Goal: Information Seeking & Learning: Learn about a topic

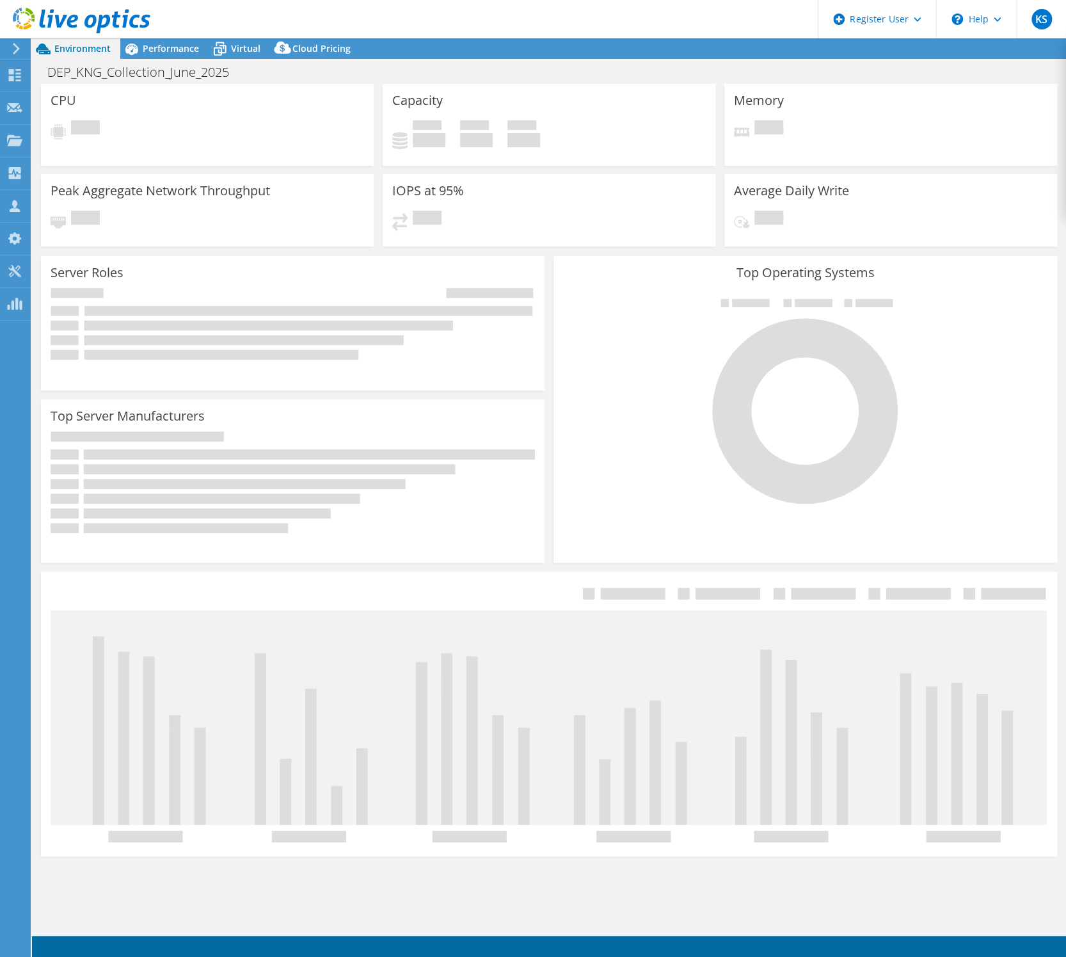
select select "USD"
click at [609, 98] on div "Capacity Used 0 GiB Free 0 GiB Total 0 GiB" at bounding box center [549, 125] width 333 height 82
select select "USD"
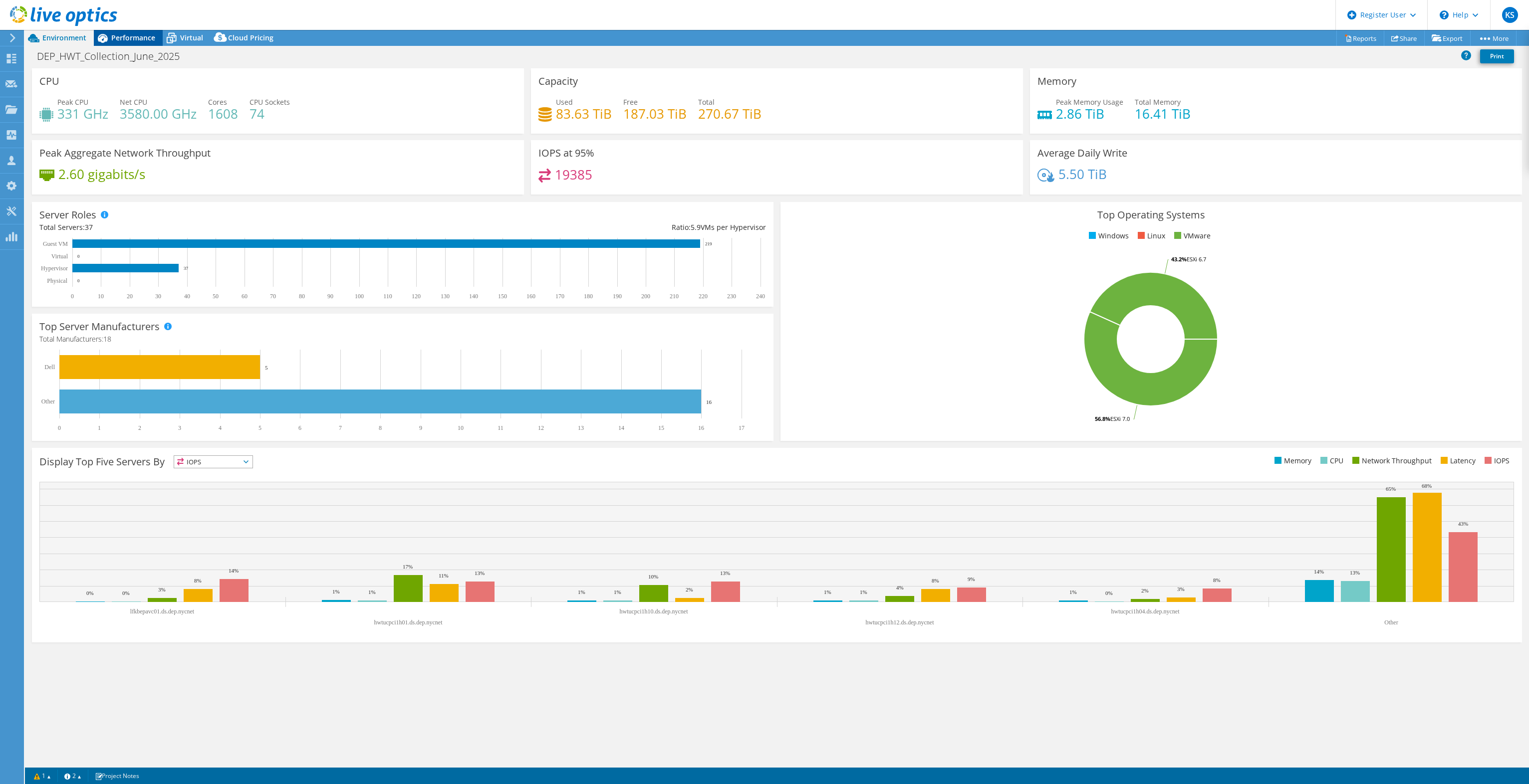
click at [131, 37] on span "Performance" at bounding box center [133, 37] width 44 height 9
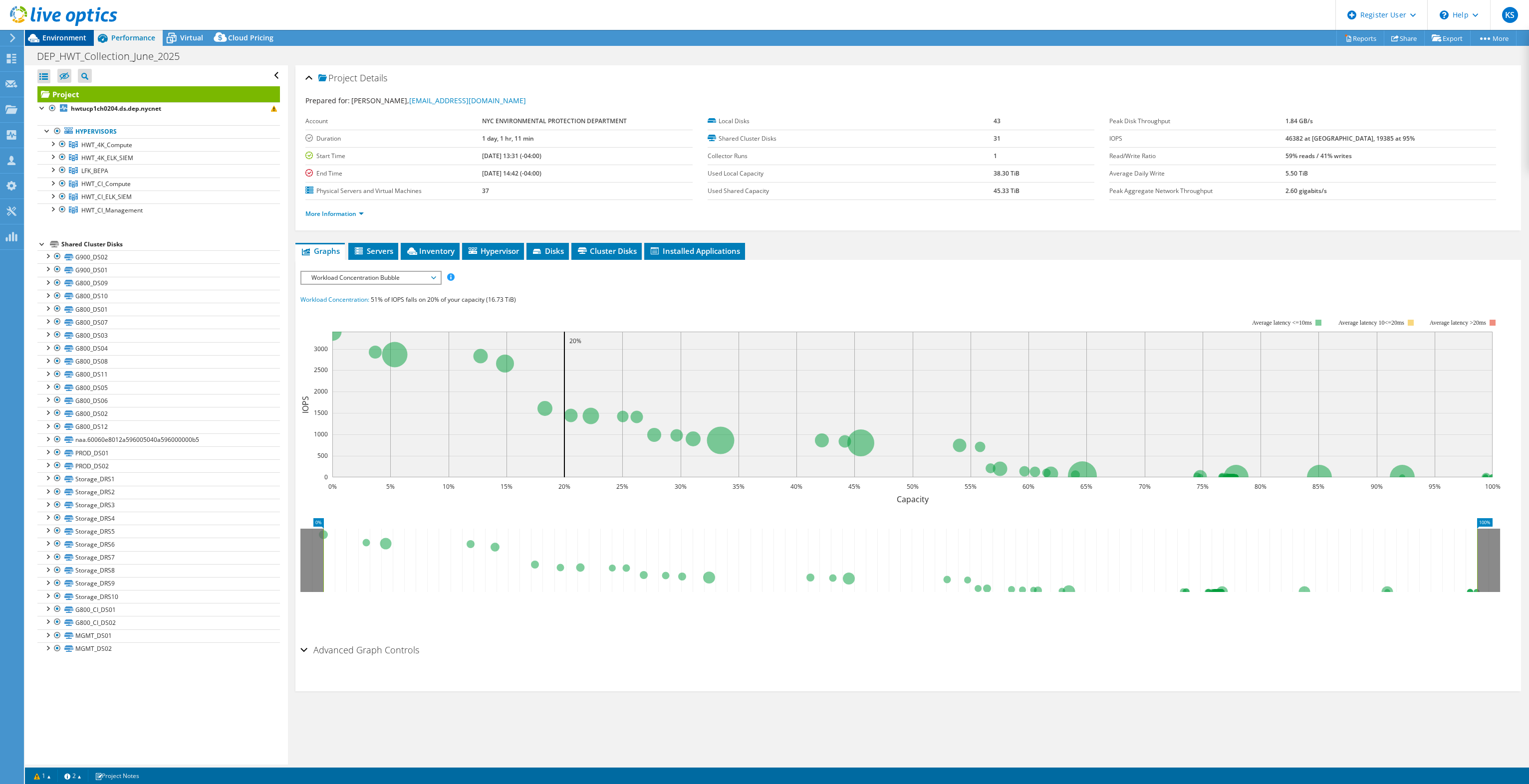
click at [76, 35] on span "Environment" at bounding box center [64, 37] width 44 height 9
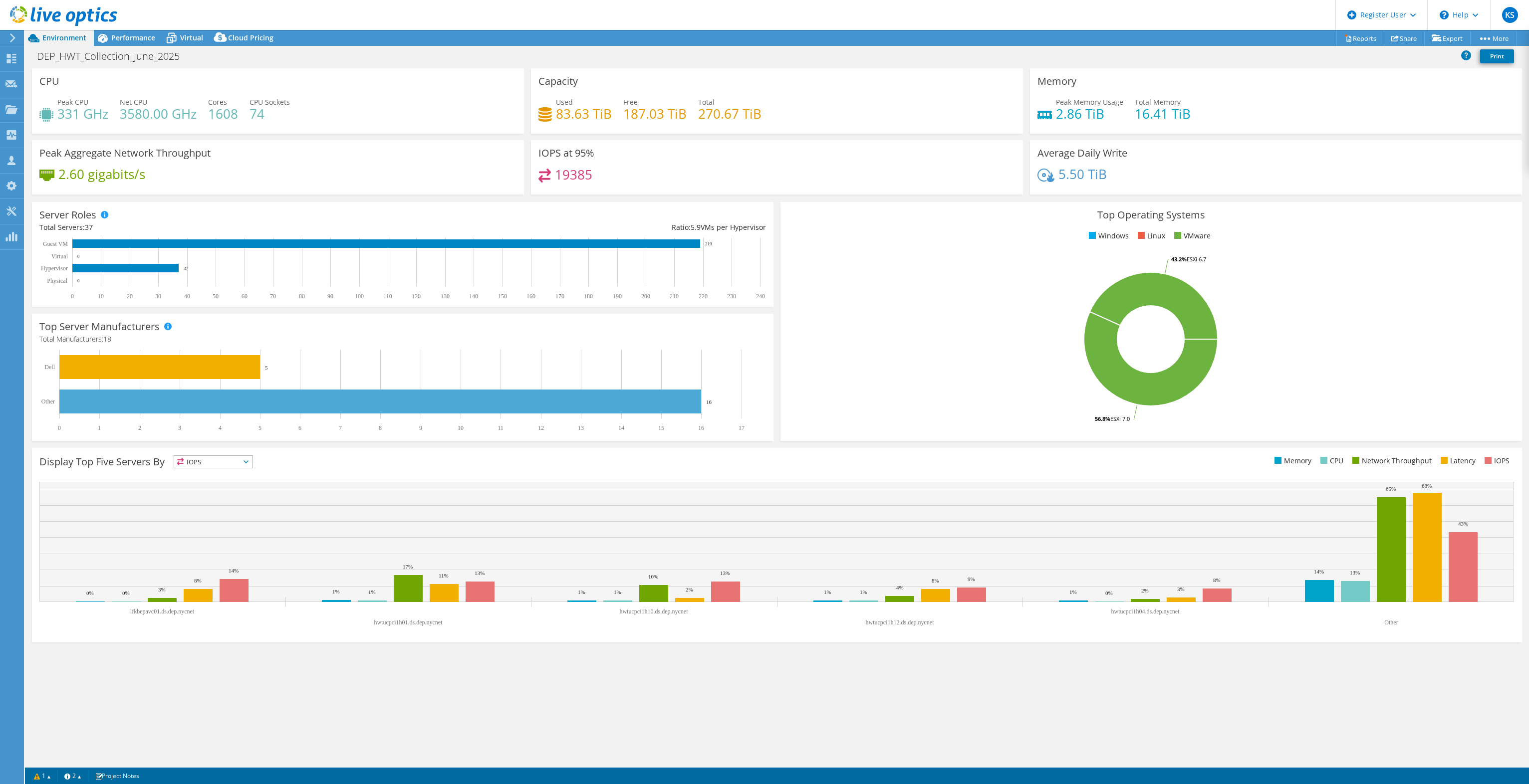
click at [573, 180] on h4 "19385" at bounding box center [574, 175] width 37 height 11
click at [136, 40] on span "Performance" at bounding box center [133, 37] width 44 height 9
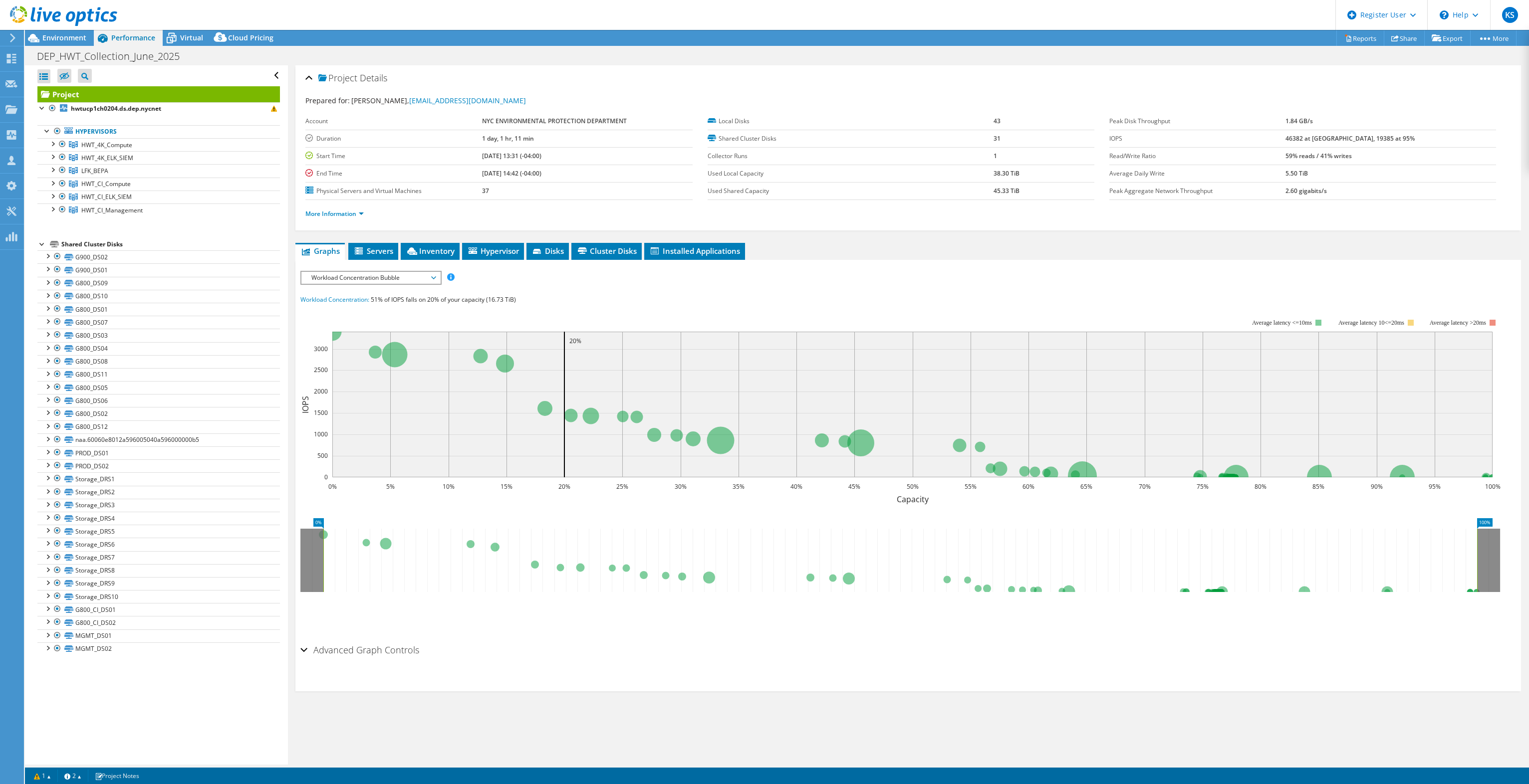
click at [346, 279] on span "Workload Concentration Bubble" at bounding box center [370, 277] width 128 height 12
click at [350, 291] on li "IOPS" at bounding box center [370, 289] width 138 height 12
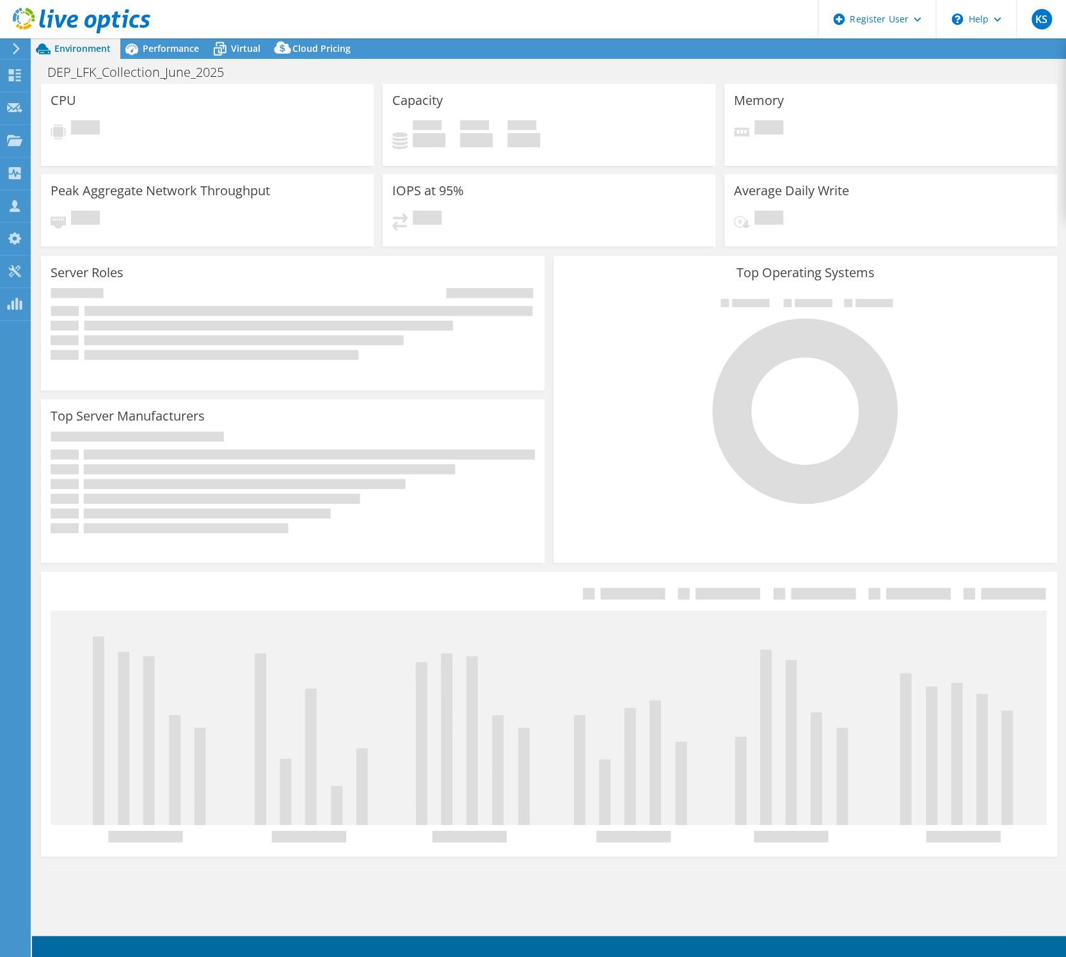
select select "USD"
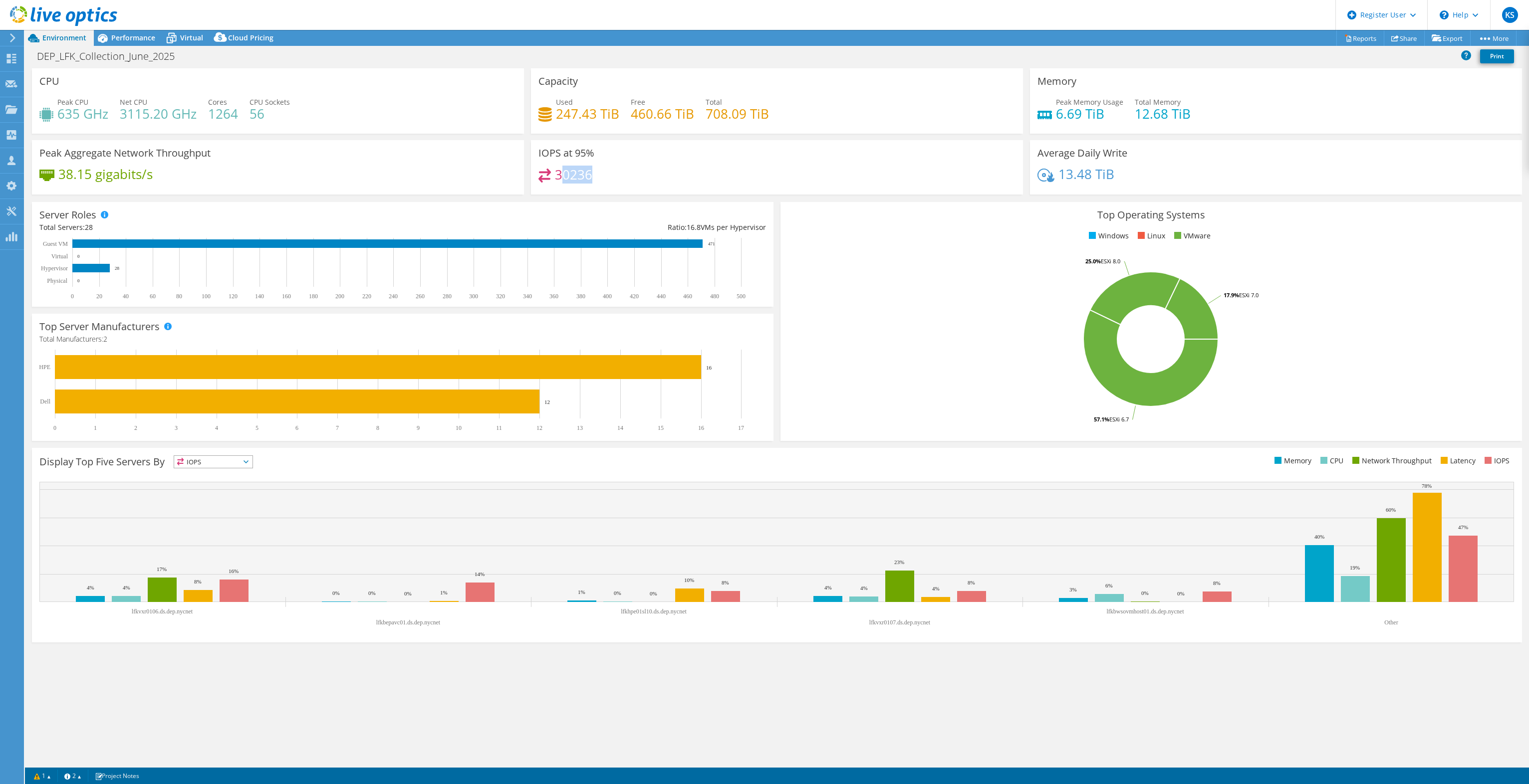
drag, startPoint x: 559, startPoint y: 175, endPoint x: 645, endPoint y: 176, distance: 86.0
click at [645, 176] on div "30236" at bounding box center [777, 179] width 477 height 22
drag, startPoint x: 645, startPoint y: 176, endPoint x: 582, endPoint y: 178, distance: 63.0
click at [589, 180] on h4 "30236" at bounding box center [574, 175] width 37 height 11
click at [574, 174] on h4 "30236" at bounding box center [574, 175] width 37 height 11
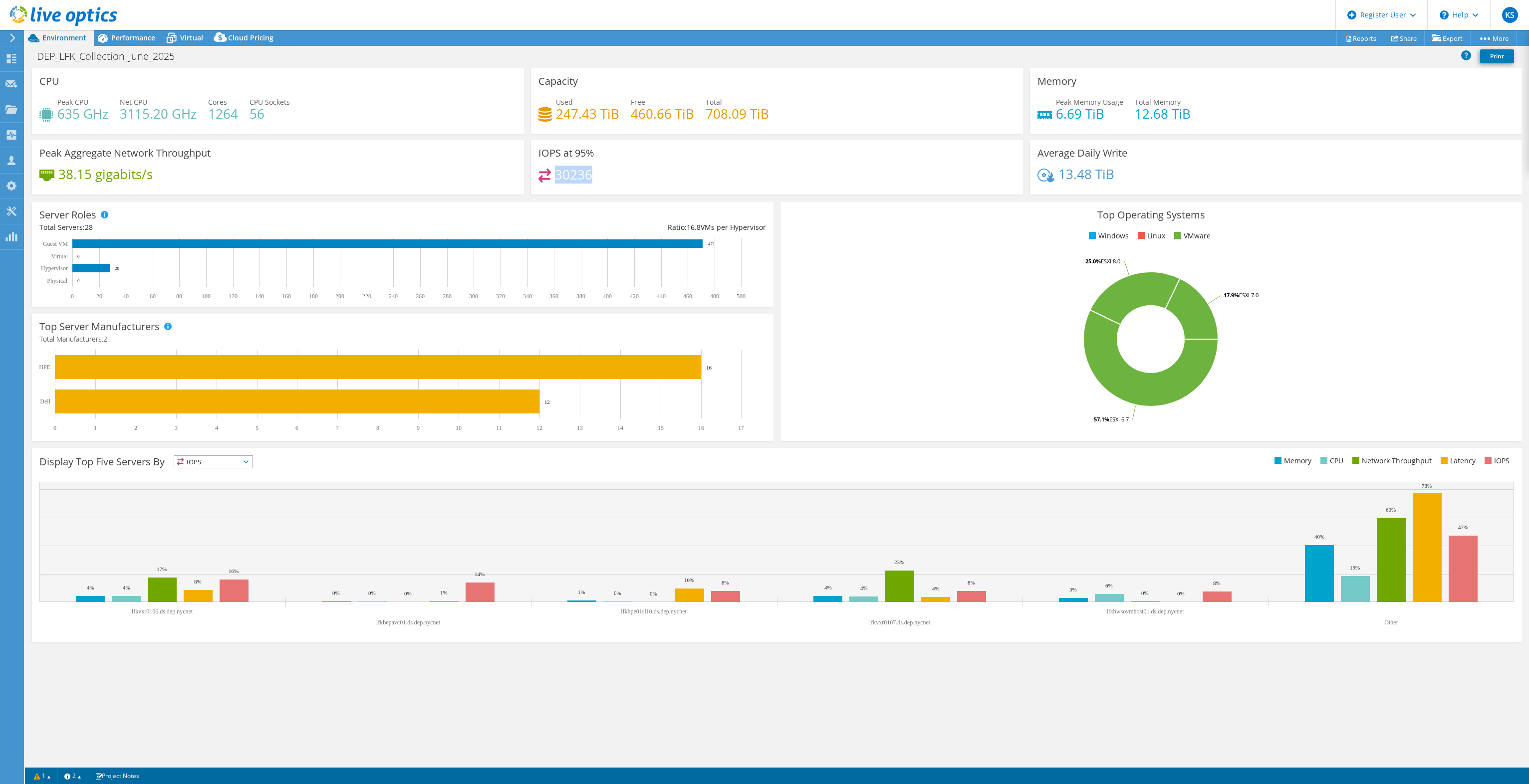
click at [574, 174] on h4 "30236" at bounding box center [574, 175] width 37 height 11
click at [134, 40] on span "Performance" at bounding box center [133, 37] width 44 height 9
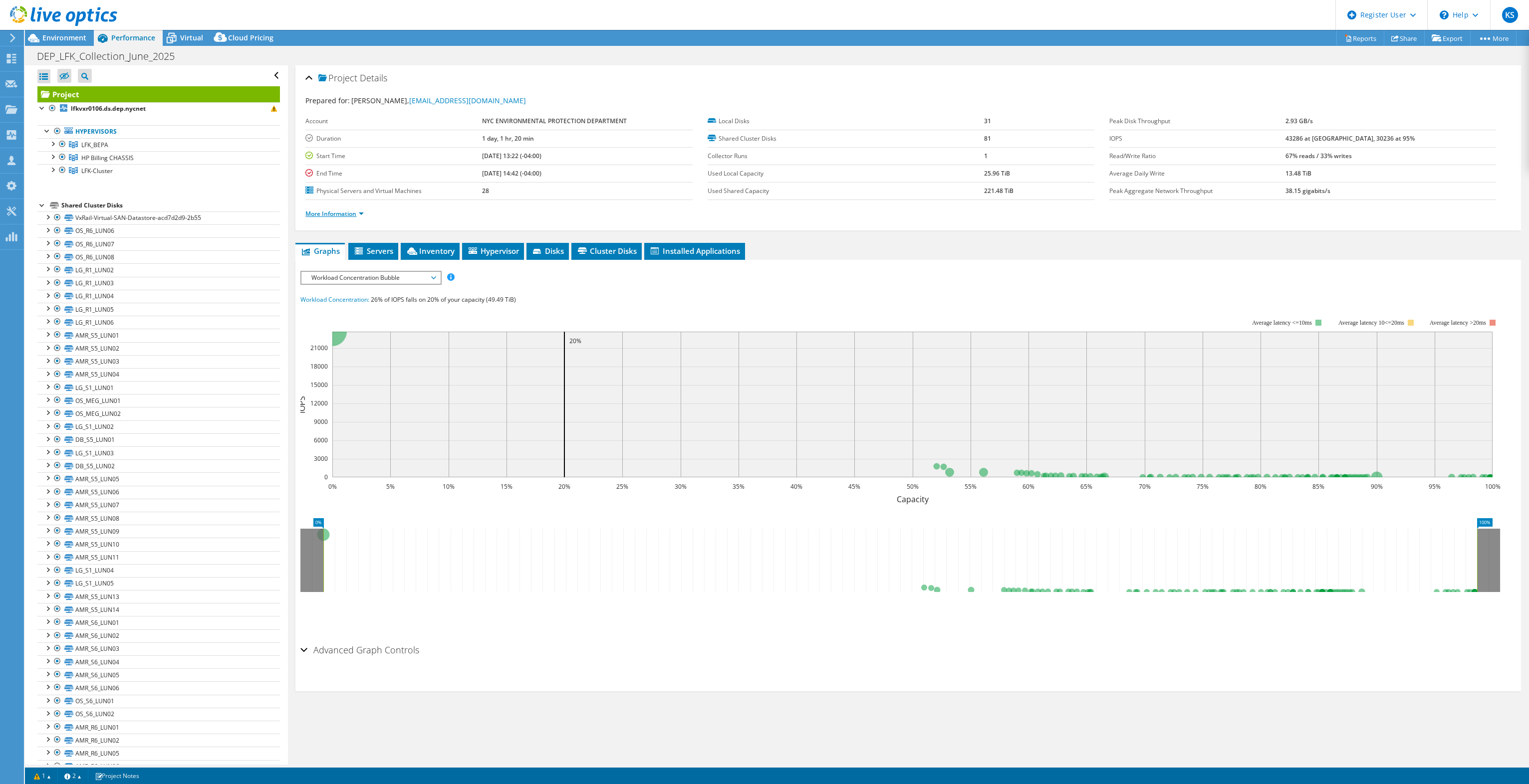
click at [352, 214] on link "More Information" at bounding box center [334, 214] width 58 height 9
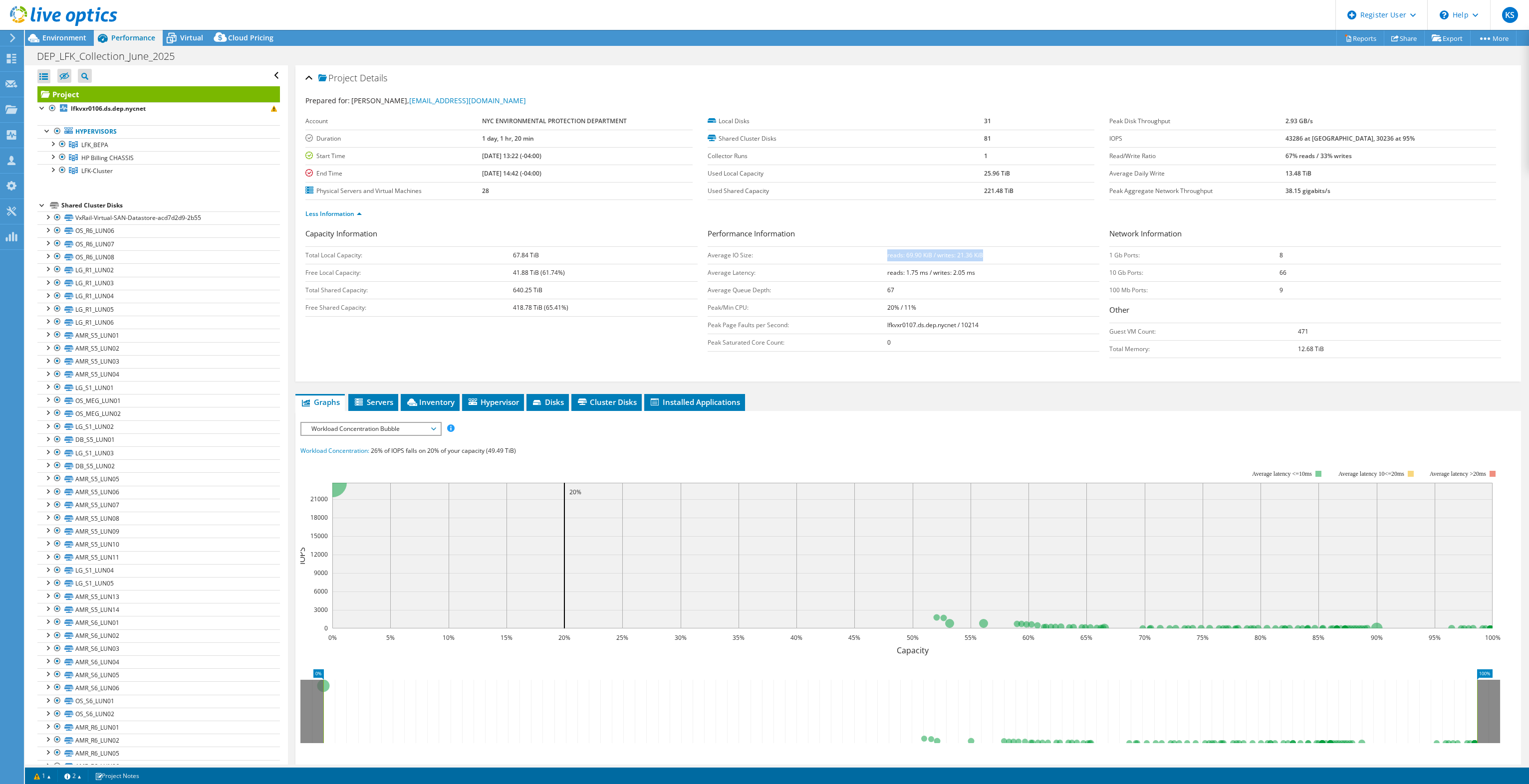
drag, startPoint x: 883, startPoint y: 256, endPoint x: 988, endPoint y: 256, distance: 105.0
click at [830, 256] on td "reads: 69.90 KiB / writes: 21.36 KiB" at bounding box center [993, 255] width 212 height 17
click at [830, 257] on td "reads: 69.90 KiB / writes: 21.36 KiB" at bounding box center [993, 255] width 212 height 17
click at [830, 256] on b "reads: 69.90 KiB / writes: 21.36 KiB" at bounding box center [935, 255] width 96 height 9
click at [365, 429] on span "Workload Concentration Bubble" at bounding box center [370, 429] width 128 height 12
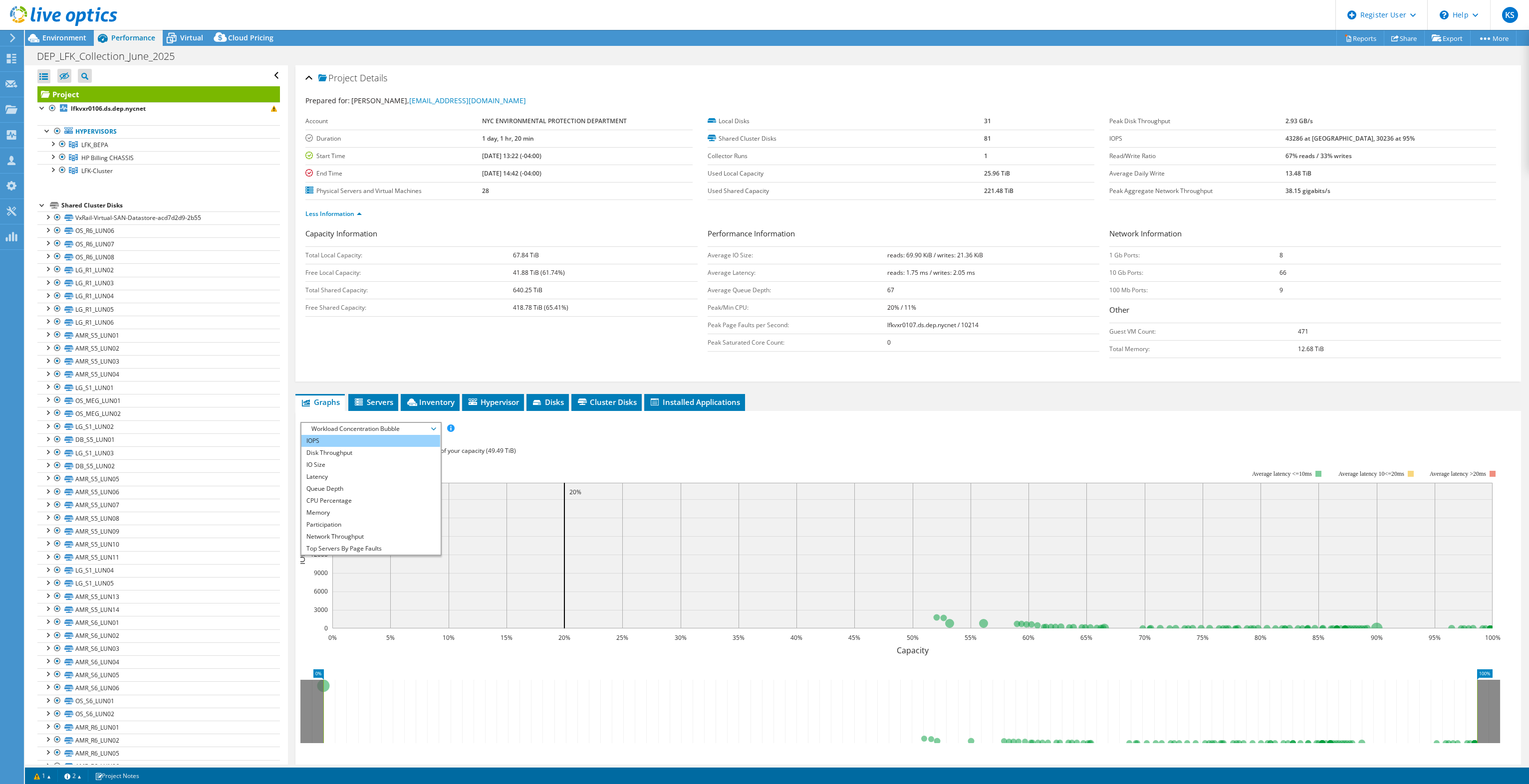
click at [363, 439] on li "IOPS" at bounding box center [370, 440] width 138 height 12
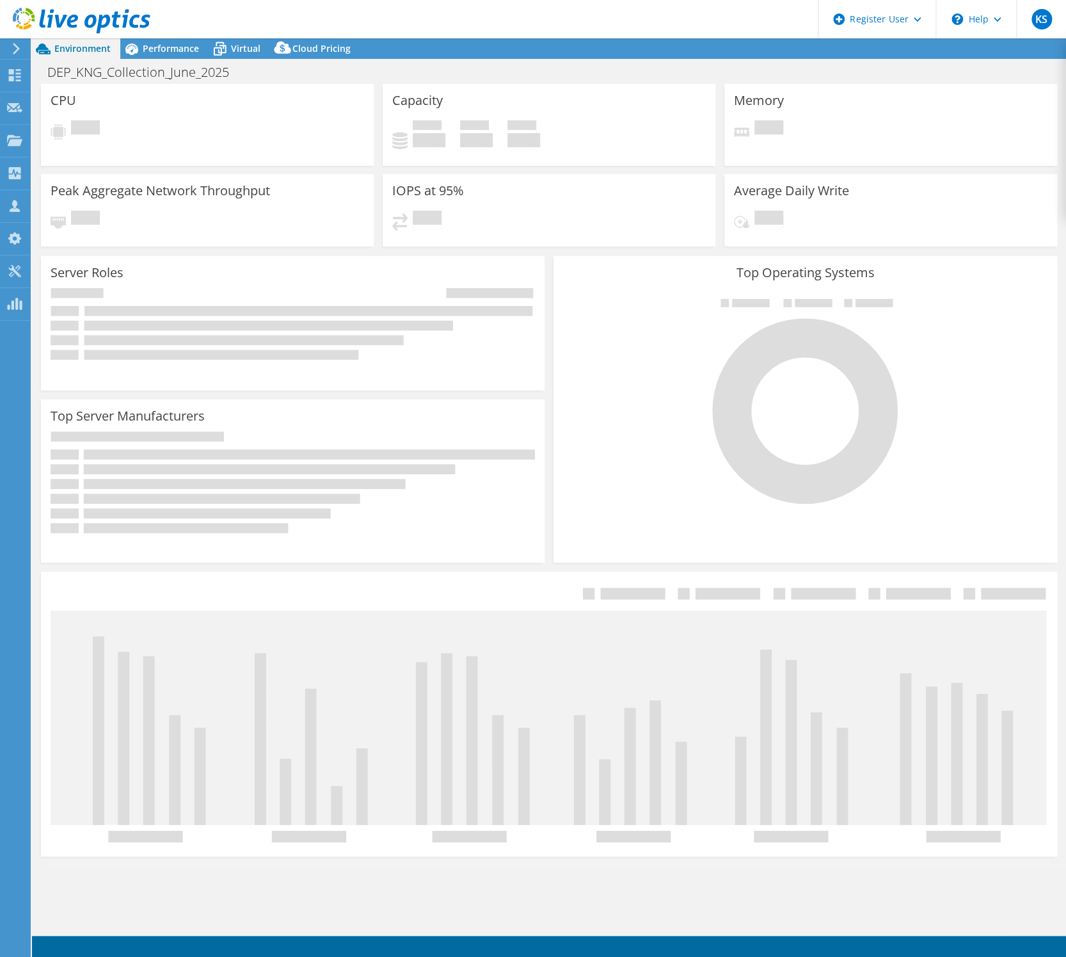
select select "USD"
